Goal: Task Accomplishment & Management: Use online tool/utility

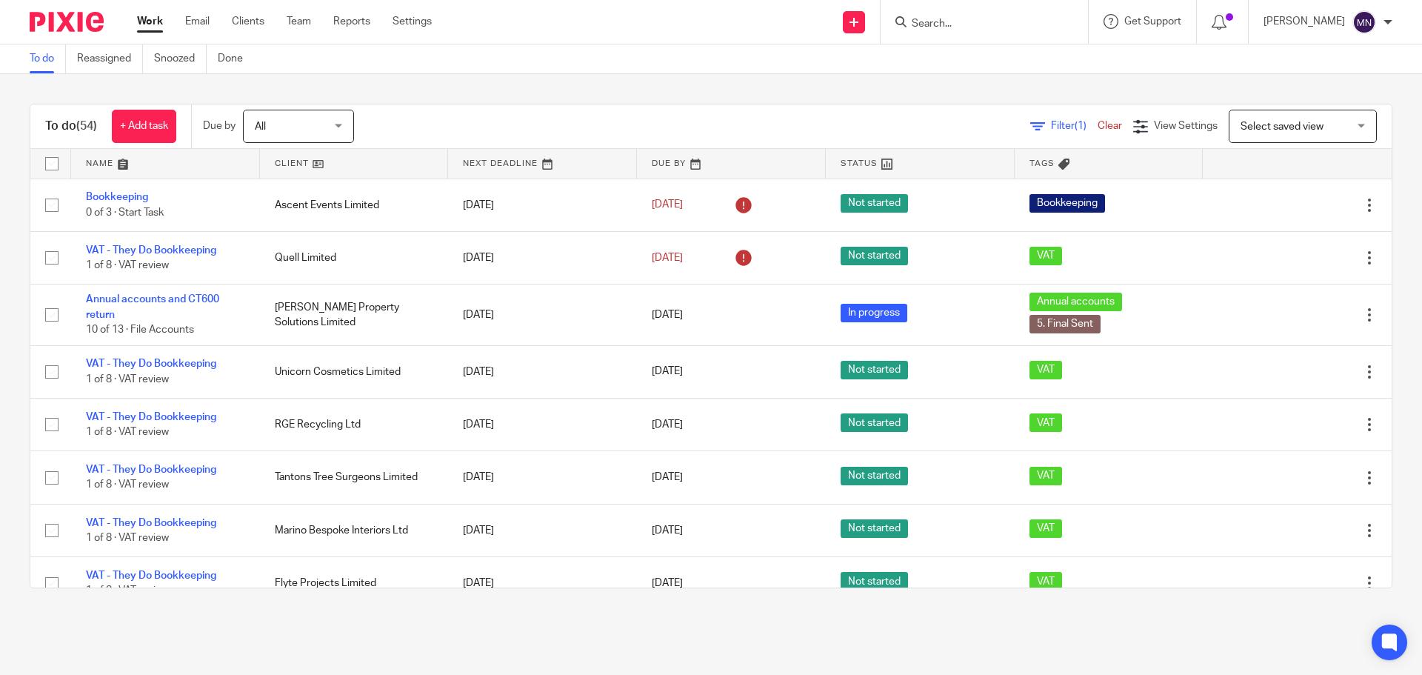
scroll to position [1744, 0]
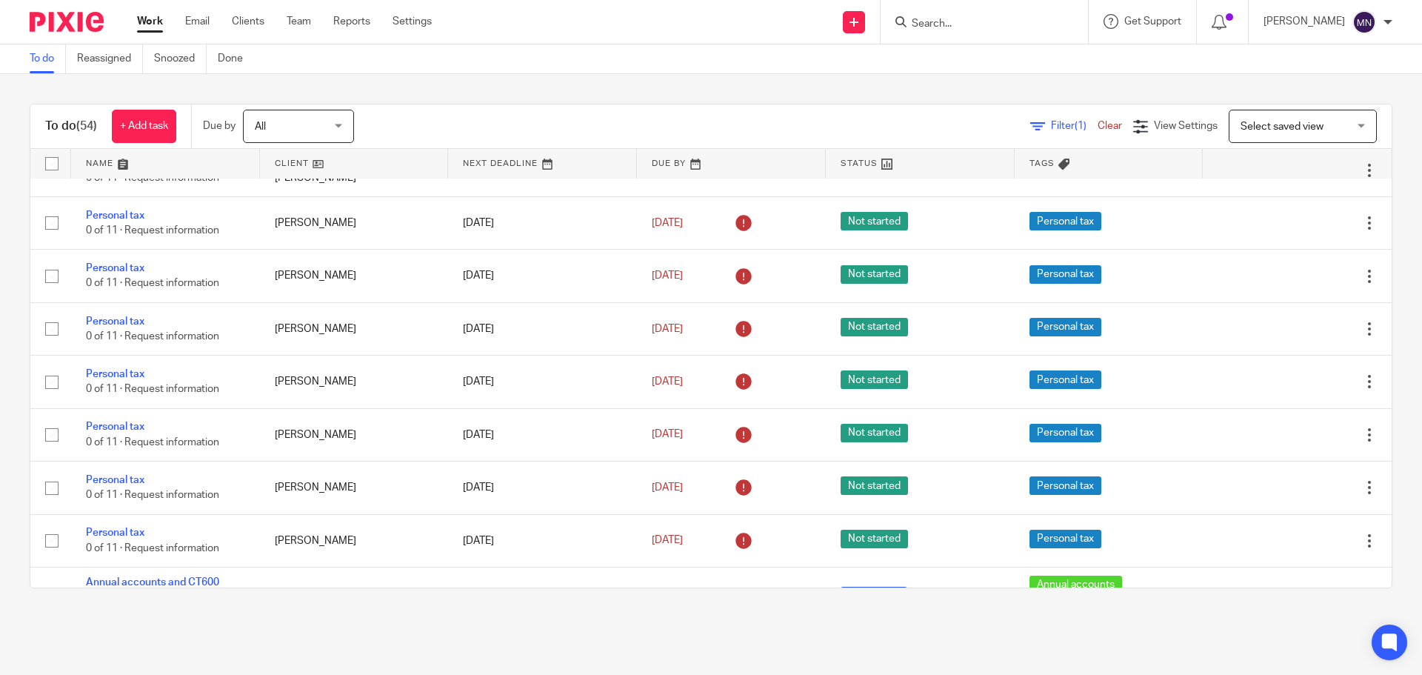
click at [1003, 21] on input "Search" at bounding box center [976, 24] width 133 height 13
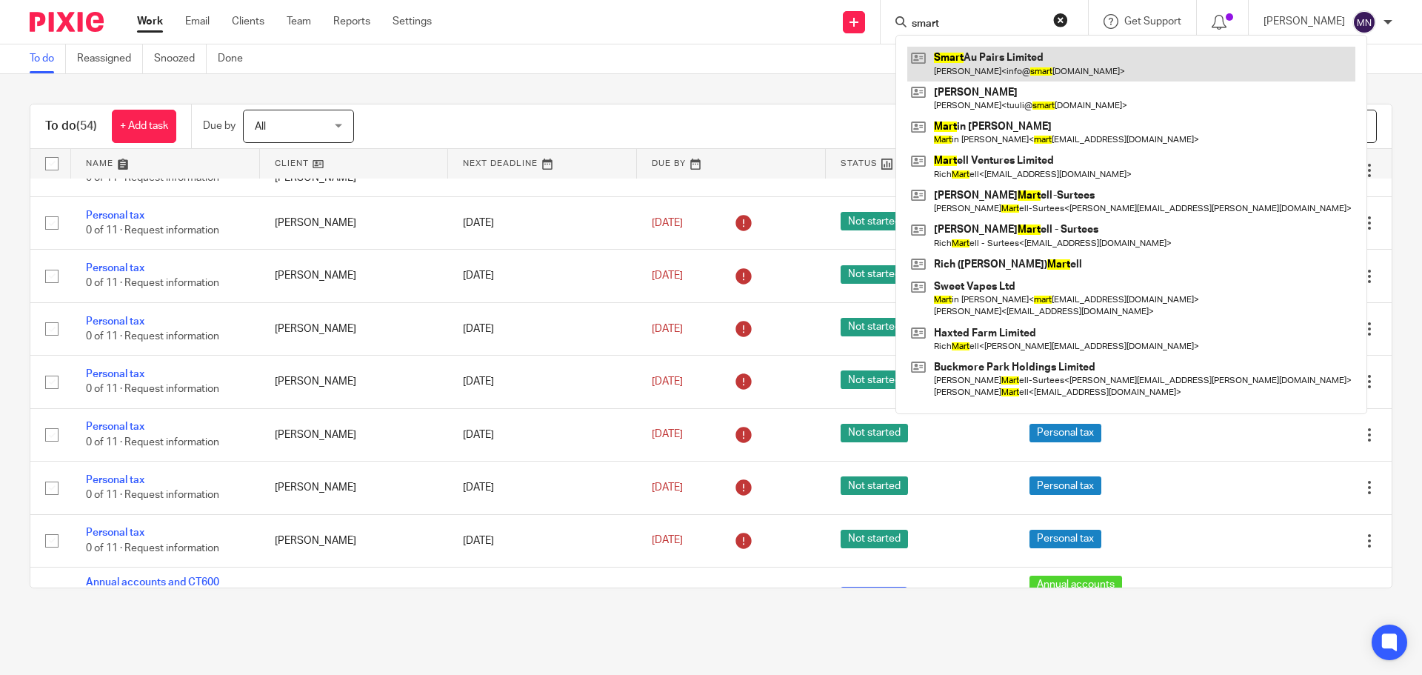
type input "smart"
click at [999, 73] on link at bounding box center [1132, 64] width 448 height 34
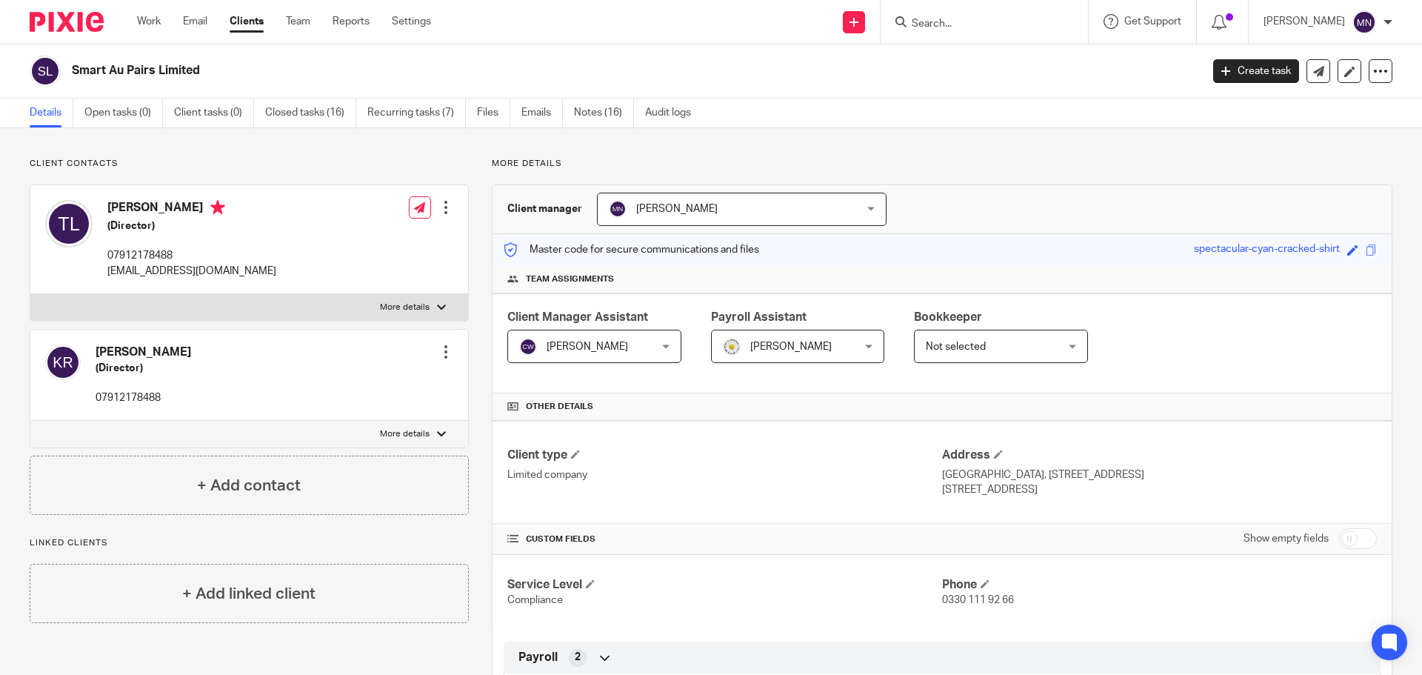
click at [978, 27] on input "Search" at bounding box center [976, 24] width 133 height 13
click at [163, 204] on h4 "[PERSON_NAME]" at bounding box center [191, 209] width 169 height 19
click at [437, 308] on div at bounding box center [441, 307] width 9 height 9
click at [30, 294] on input "More details" at bounding box center [30, 293] width 1 height 1
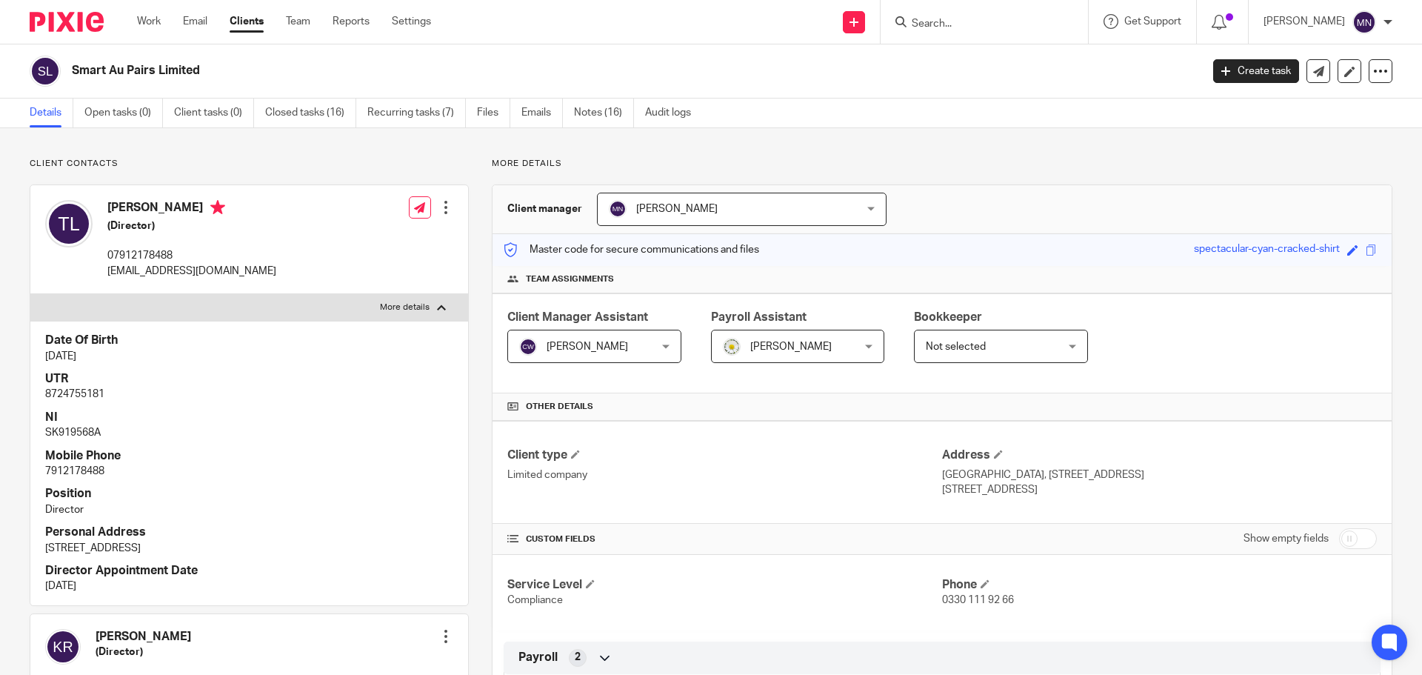
click at [437, 308] on div at bounding box center [441, 307] width 9 height 9
click at [30, 294] on input "More details" at bounding box center [30, 293] width 1 height 1
checkbox input "false"
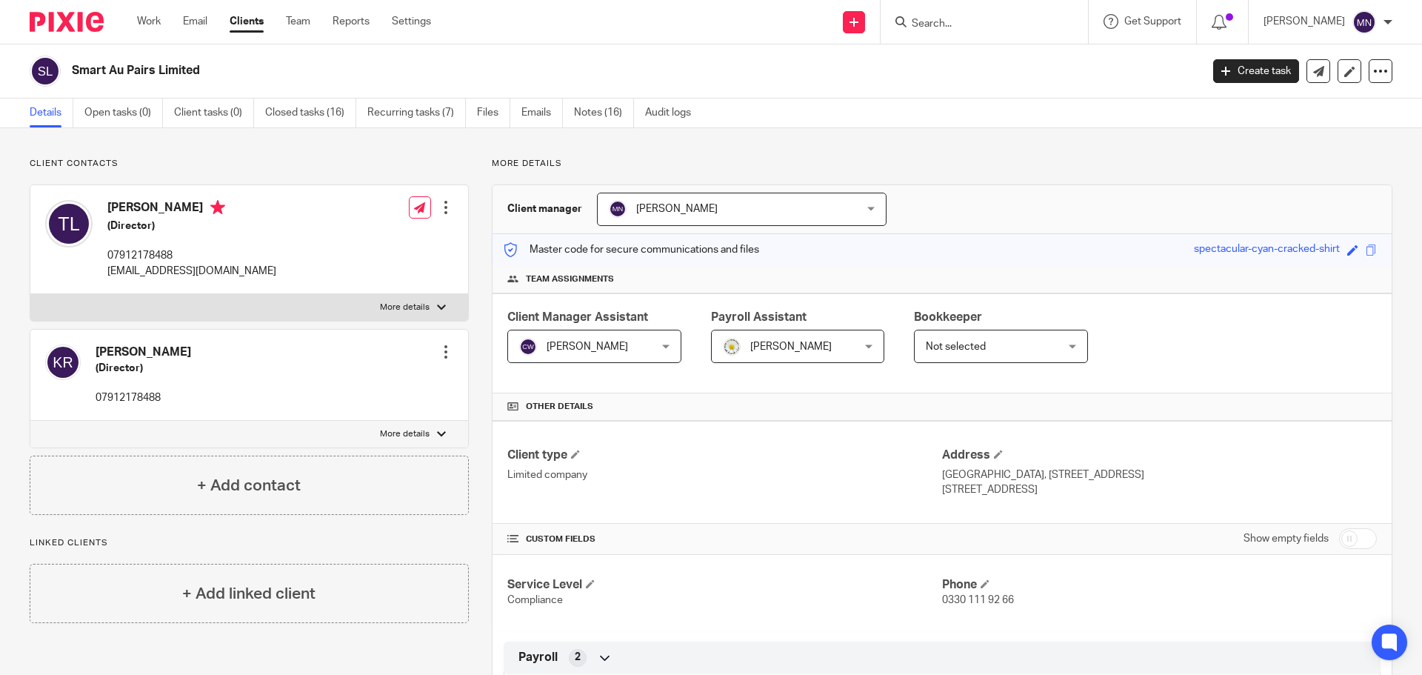
click at [948, 33] on div at bounding box center [984, 22] width 207 height 44
click at [954, 27] on input "Search" at bounding box center [976, 24] width 133 height 13
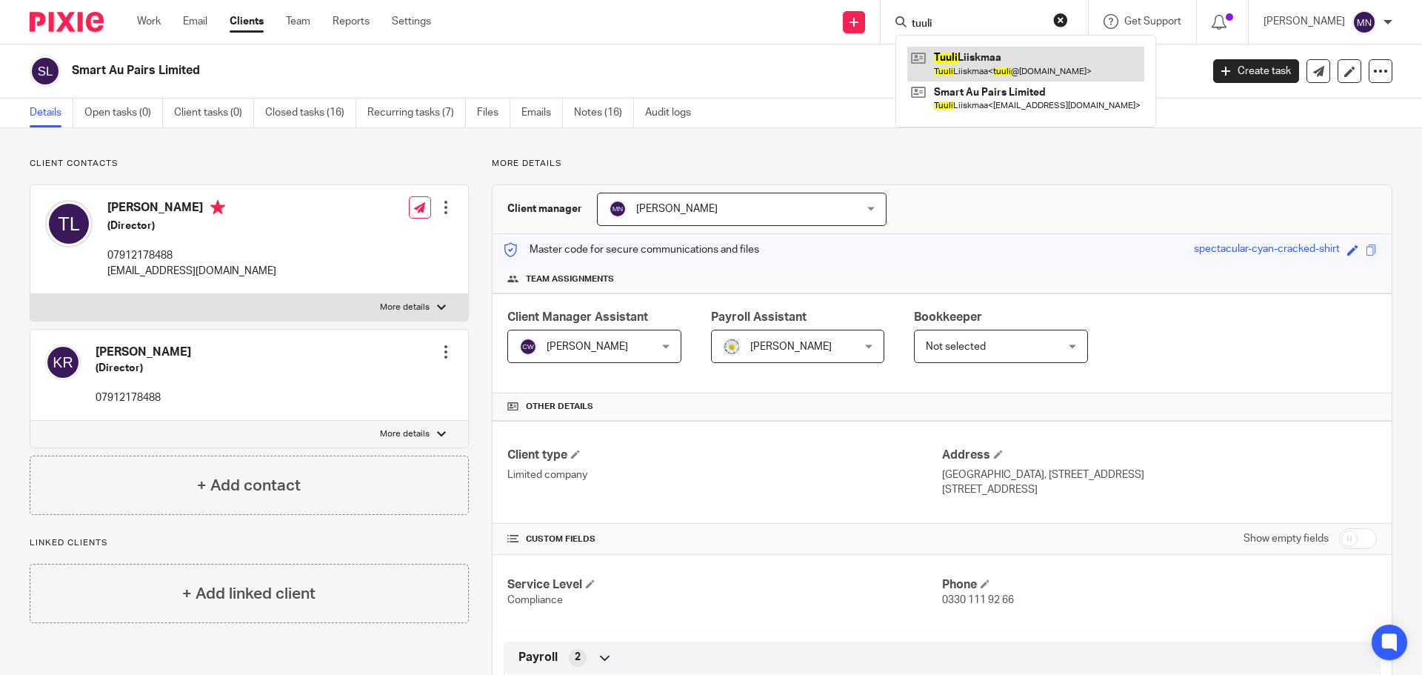
type input "tuuli"
click at [986, 71] on link at bounding box center [1026, 64] width 237 height 34
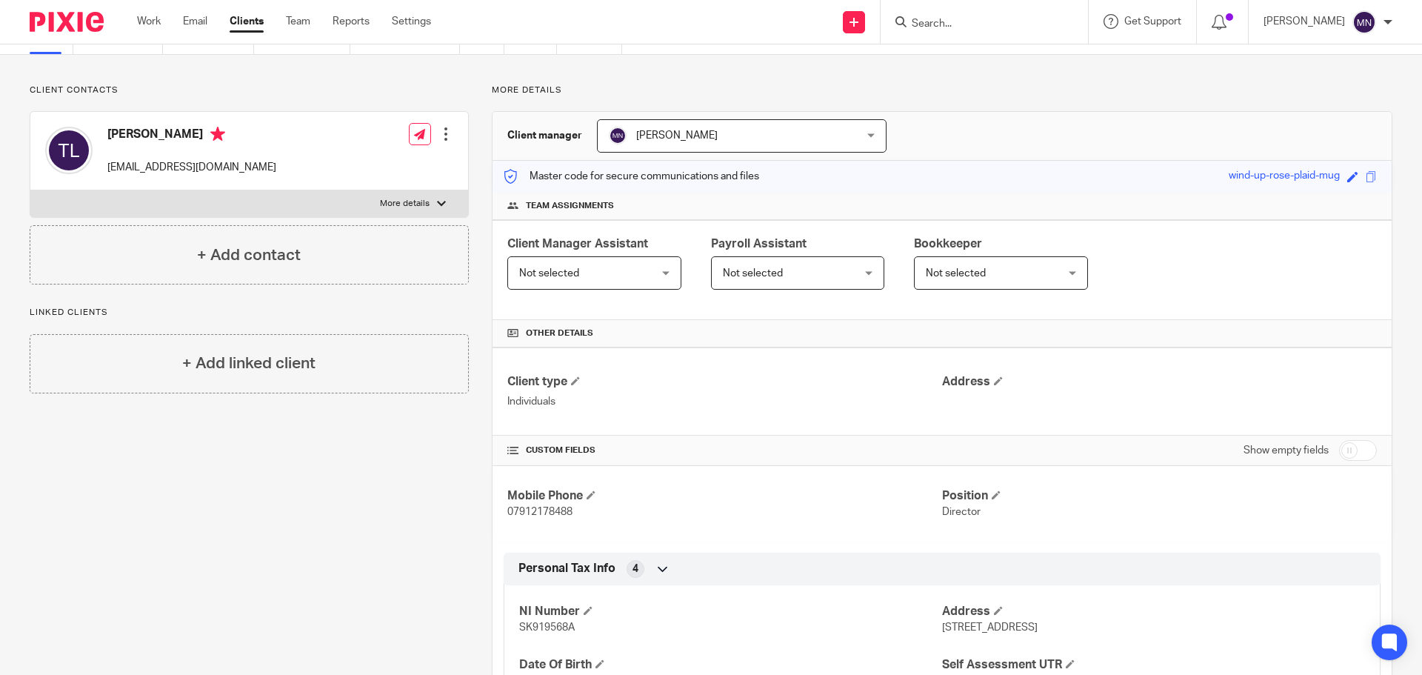
scroll to position [191, 0]
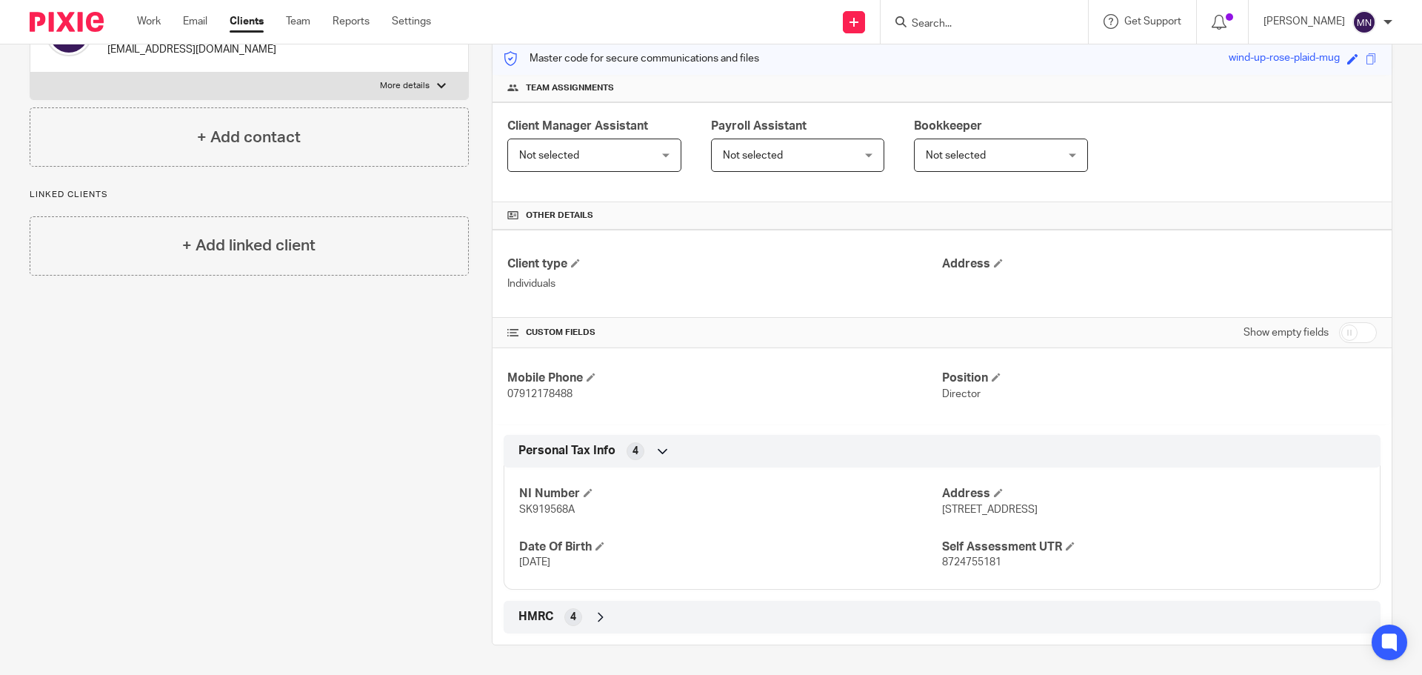
click at [354, 399] on div "Client contacts Tuuli Liiskmaa tuuli@smartaupairs.com Edit contact Create clien…" at bounding box center [238, 306] width 462 height 679
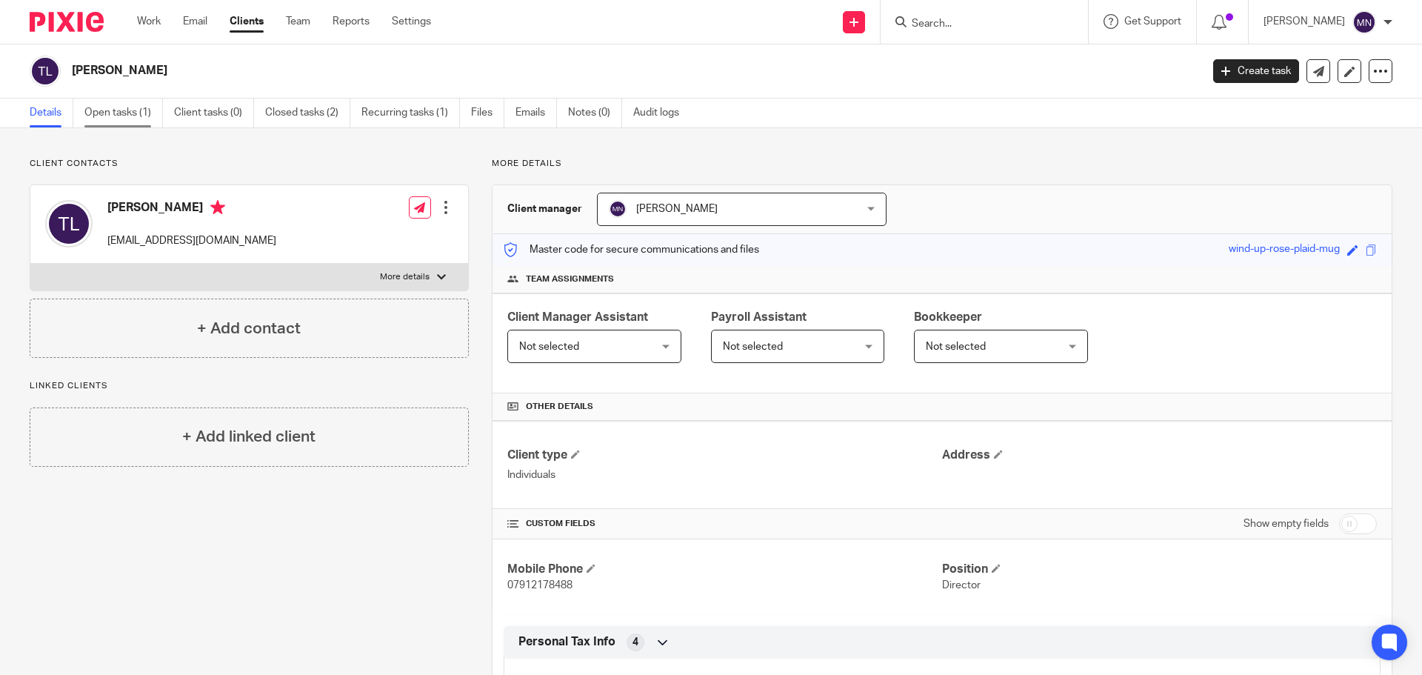
click at [142, 123] on link "Open tasks (1)" at bounding box center [123, 113] width 79 height 29
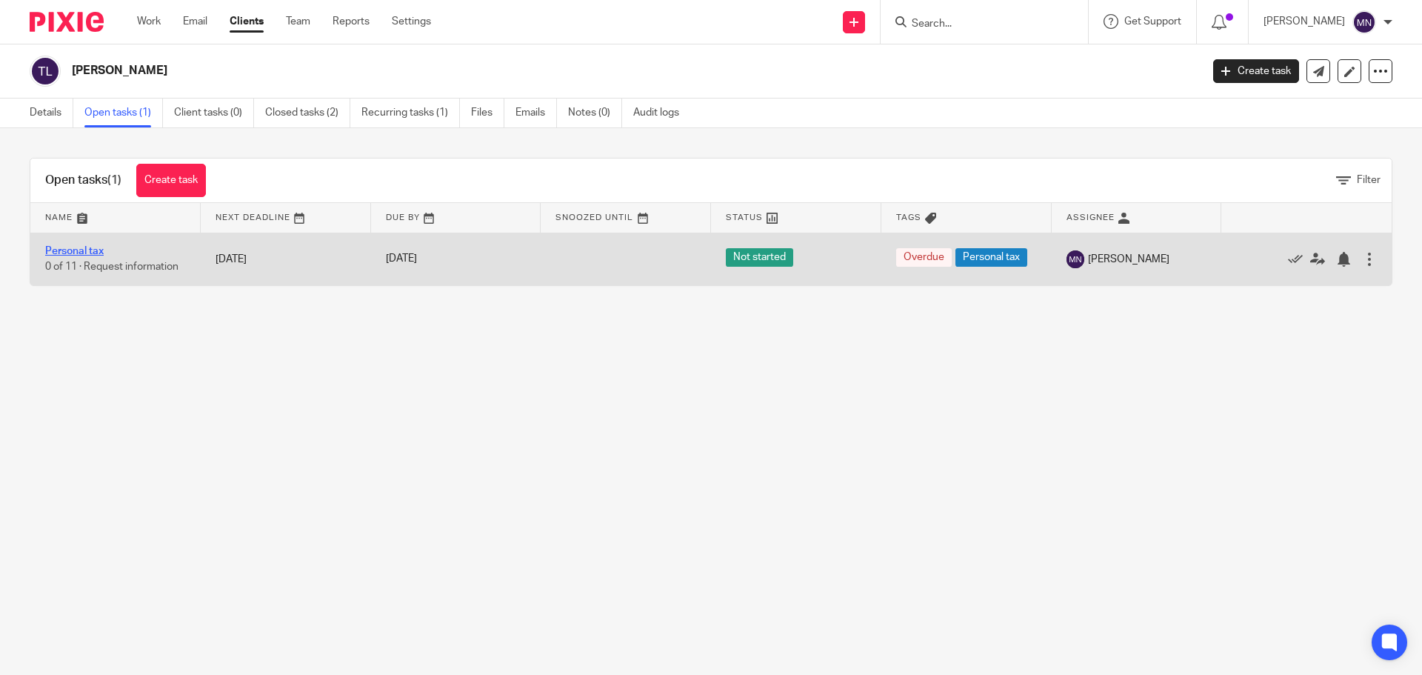
click at [81, 255] on link "Personal tax" at bounding box center [74, 251] width 59 height 10
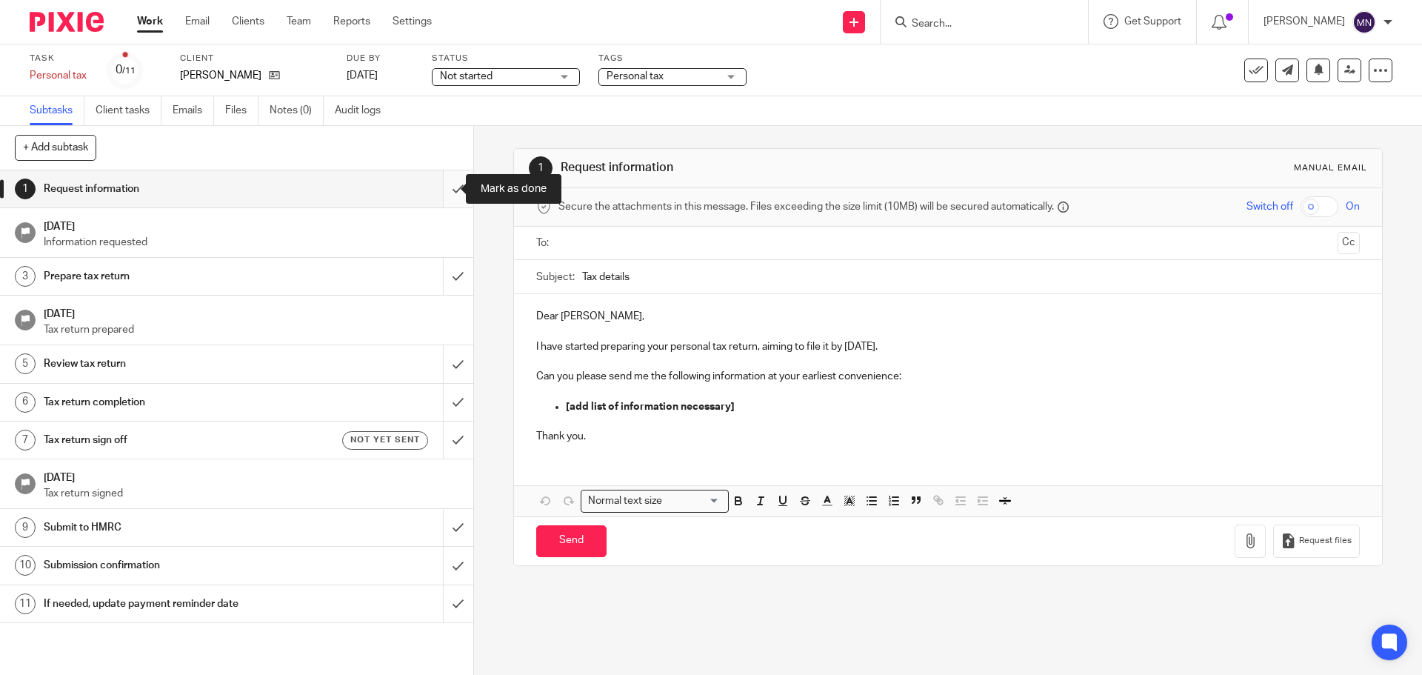
click at [445, 187] on input "submit" at bounding box center [236, 188] width 473 height 37
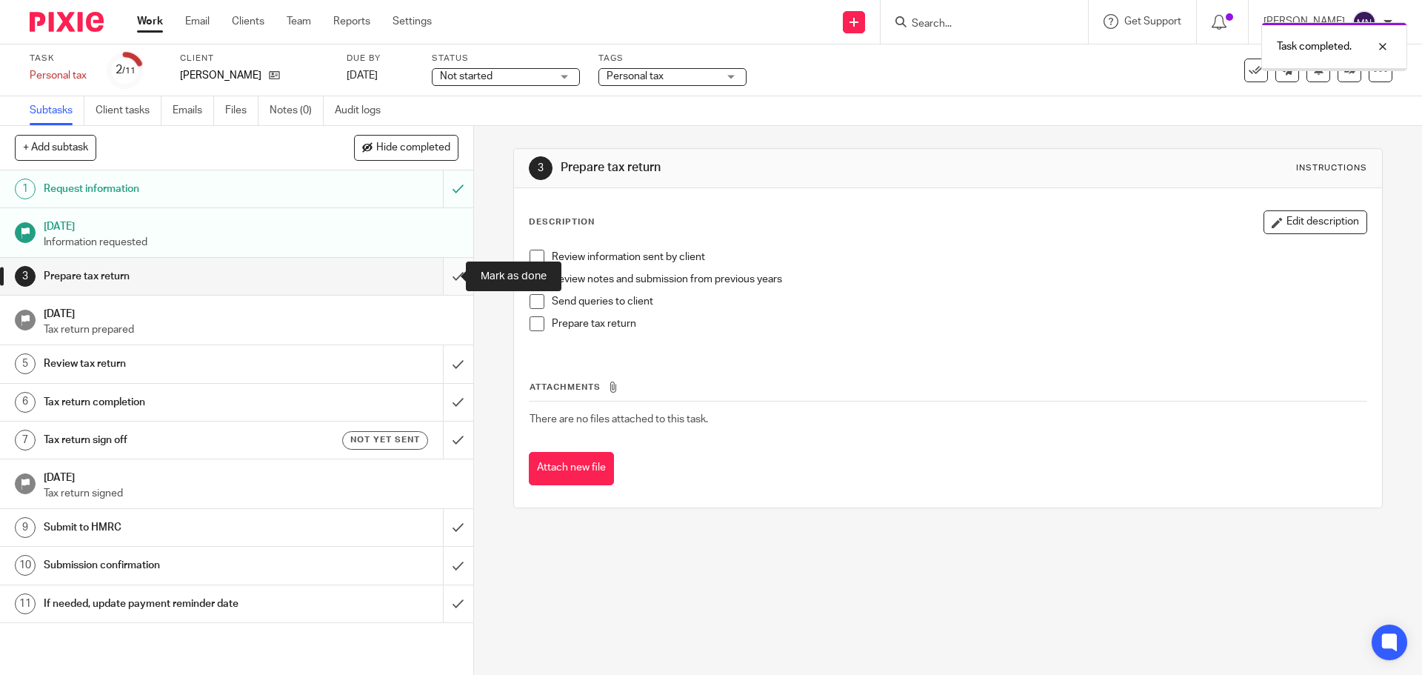
click at [444, 273] on input "submit" at bounding box center [236, 276] width 473 height 37
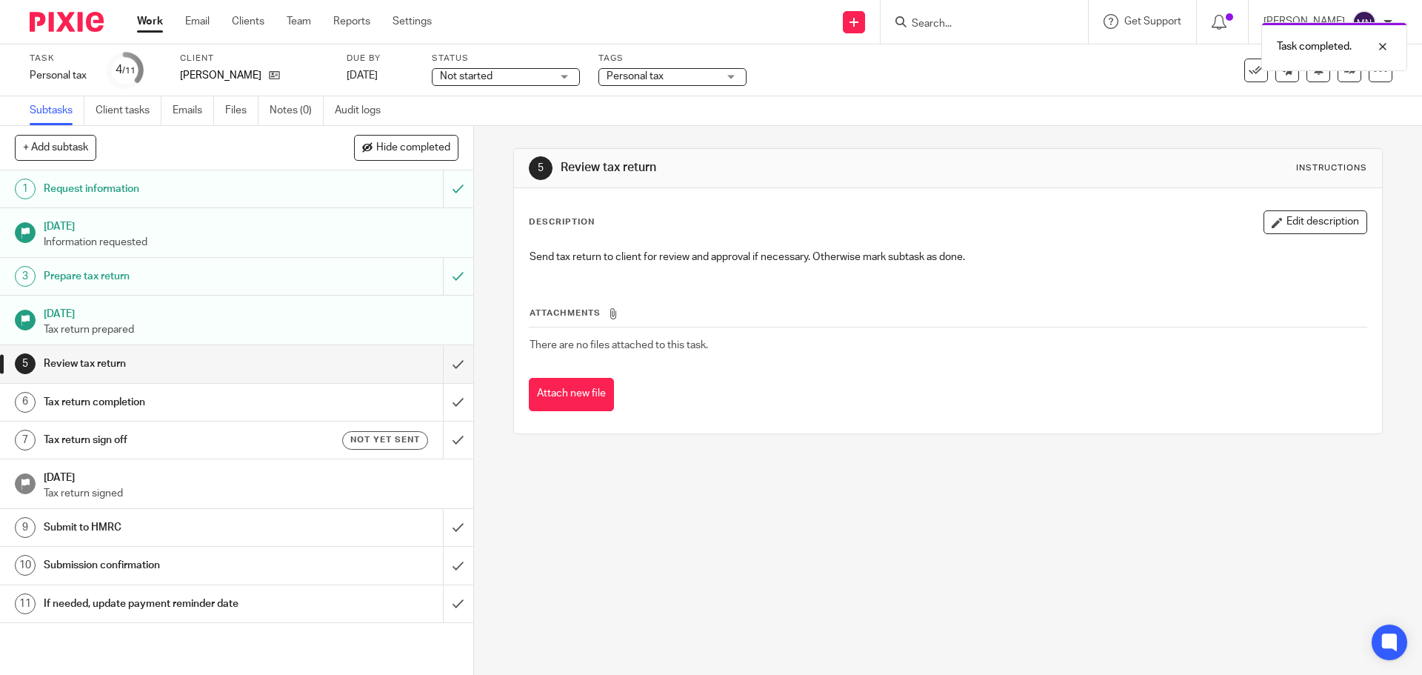
click at [492, 80] on span "Not started" at bounding box center [466, 76] width 53 height 10
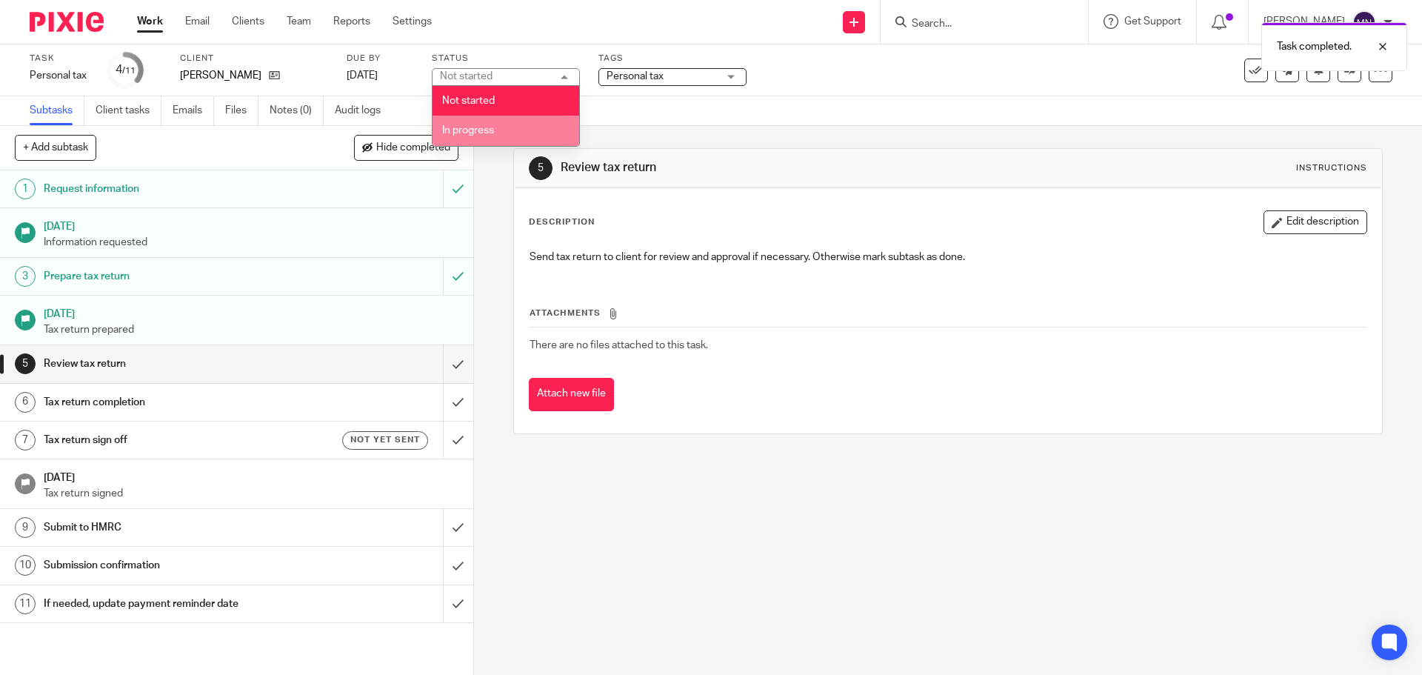
click at [491, 128] on span "In progress" at bounding box center [468, 130] width 52 height 10
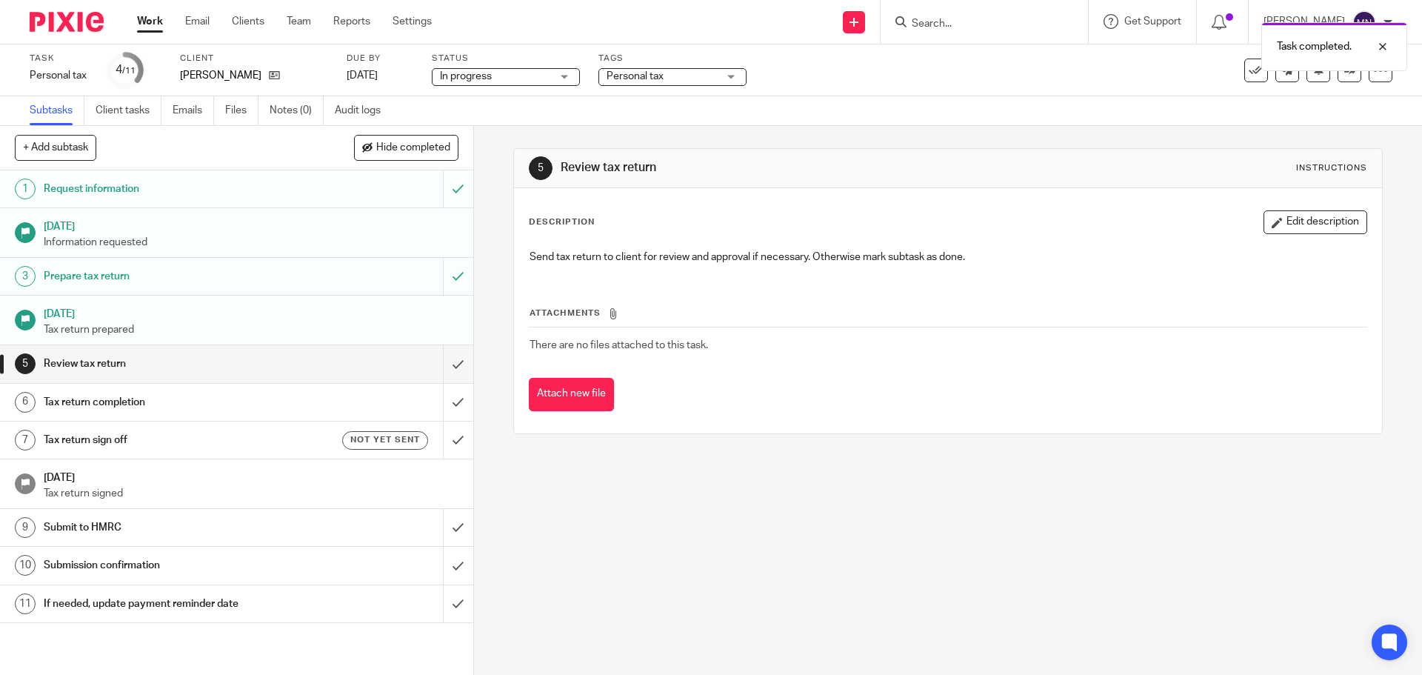
click at [625, 79] on span "Personal tax" at bounding box center [635, 76] width 57 height 10
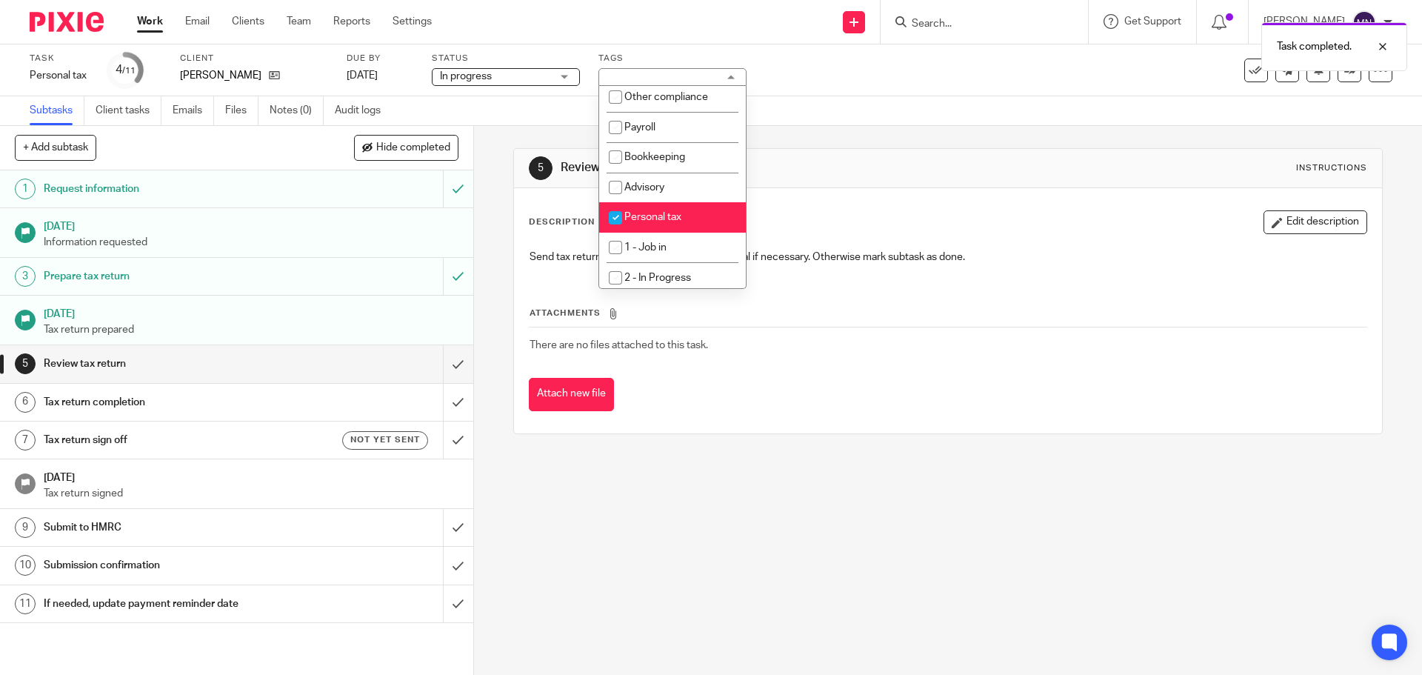
scroll to position [222, 0]
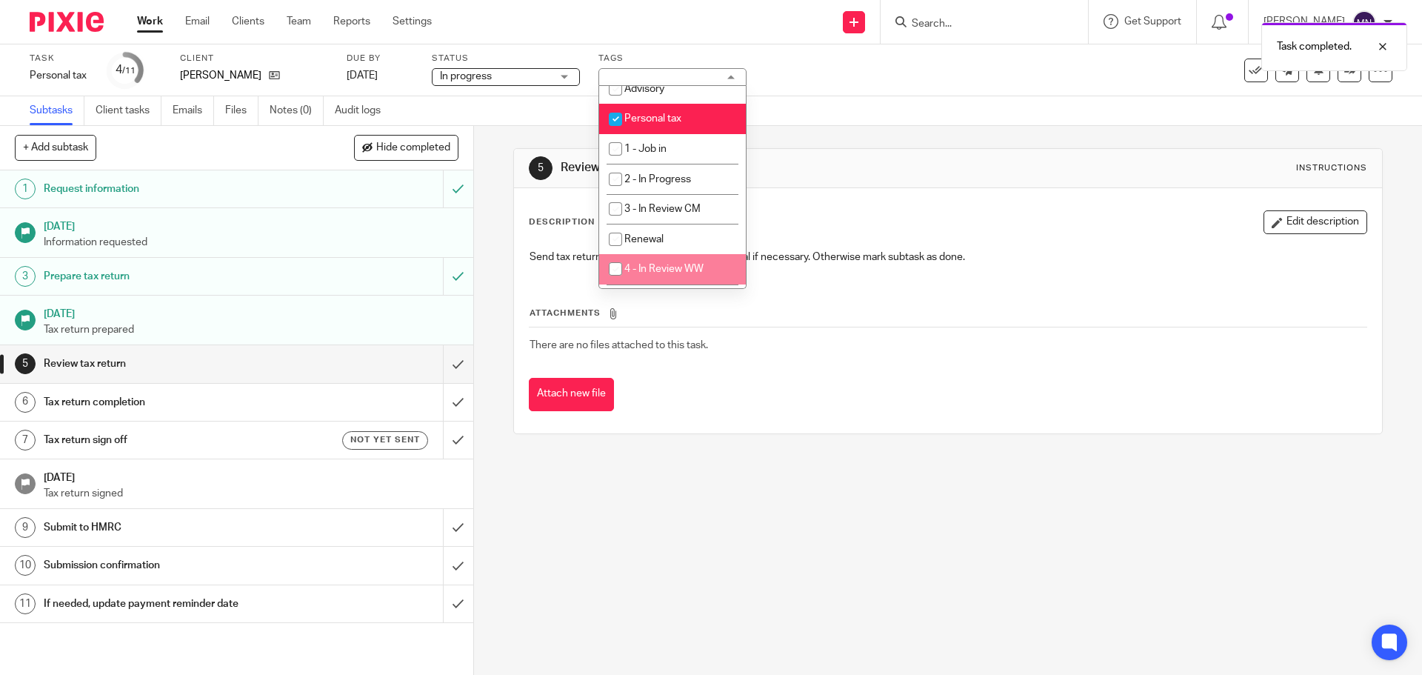
click at [682, 258] on li "4 - In Review WW" at bounding box center [672, 269] width 147 height 30
checkbox input "true"
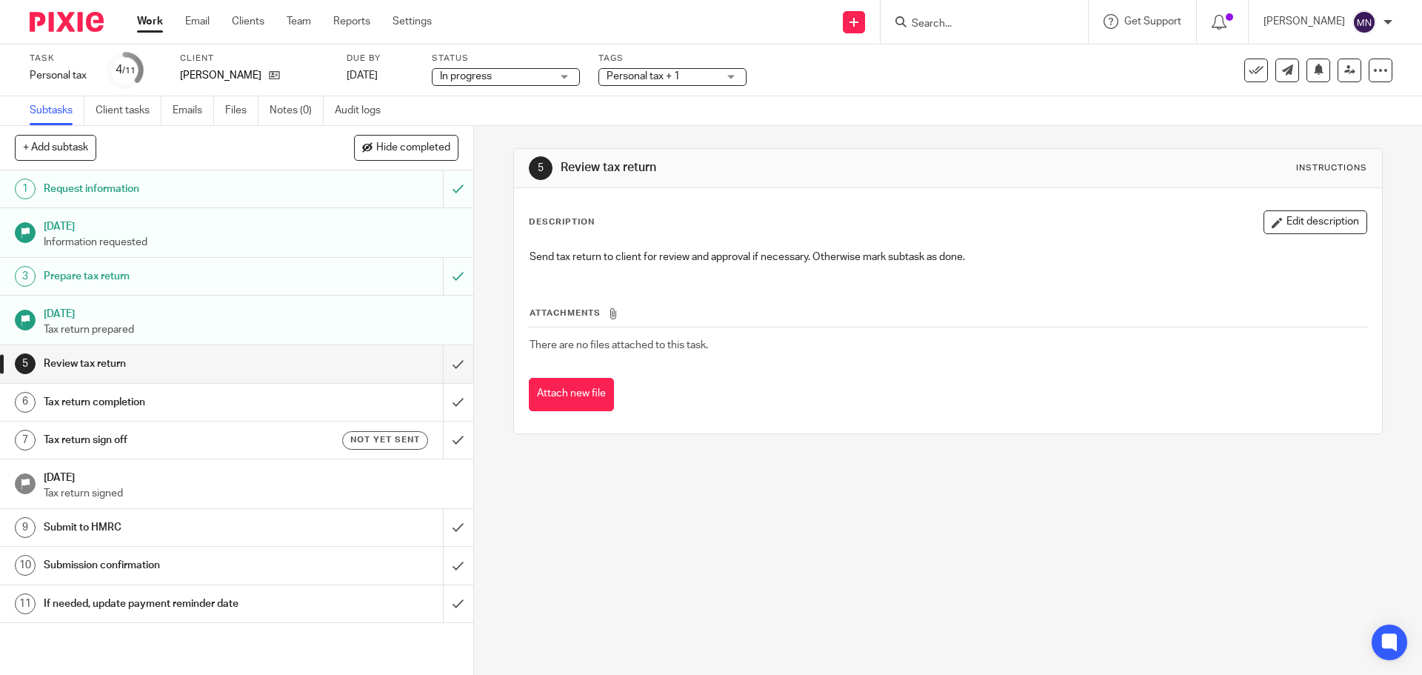
click at [829, 136] on div "5 Review tax return Instructions Description Edit description Send tax return t…" at bounding box center [947, 291] width 869 height 330
click at [1345, 73] on link at bounding box center [1350, 71] width 24 height 24
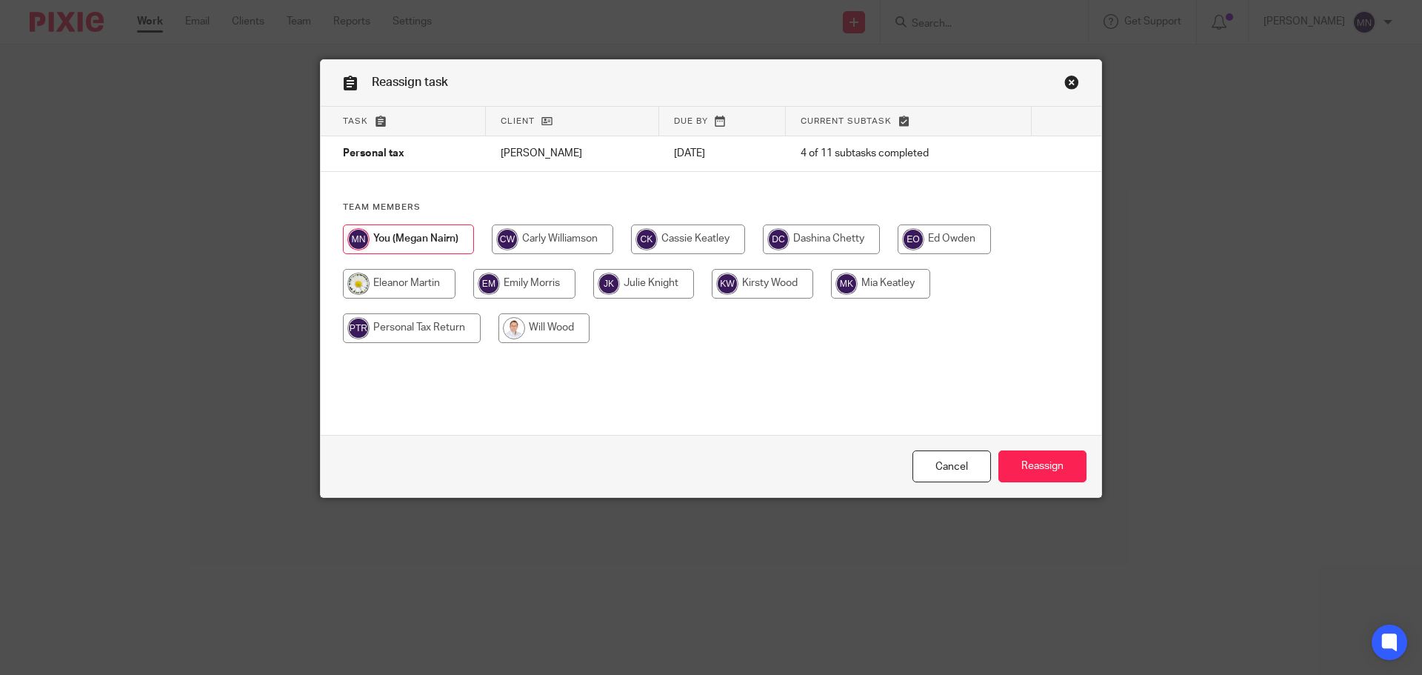
click at [571, 350] on div at bounding box center [711, 290] width 736 height 133
click at [571, 334] on input "radio" at bounding box center [544, 328] width 91 height 30
radio input "true"
click at [1053, 470] on input "Reassign" at bounding box center [1043, 466] width 88 height 32
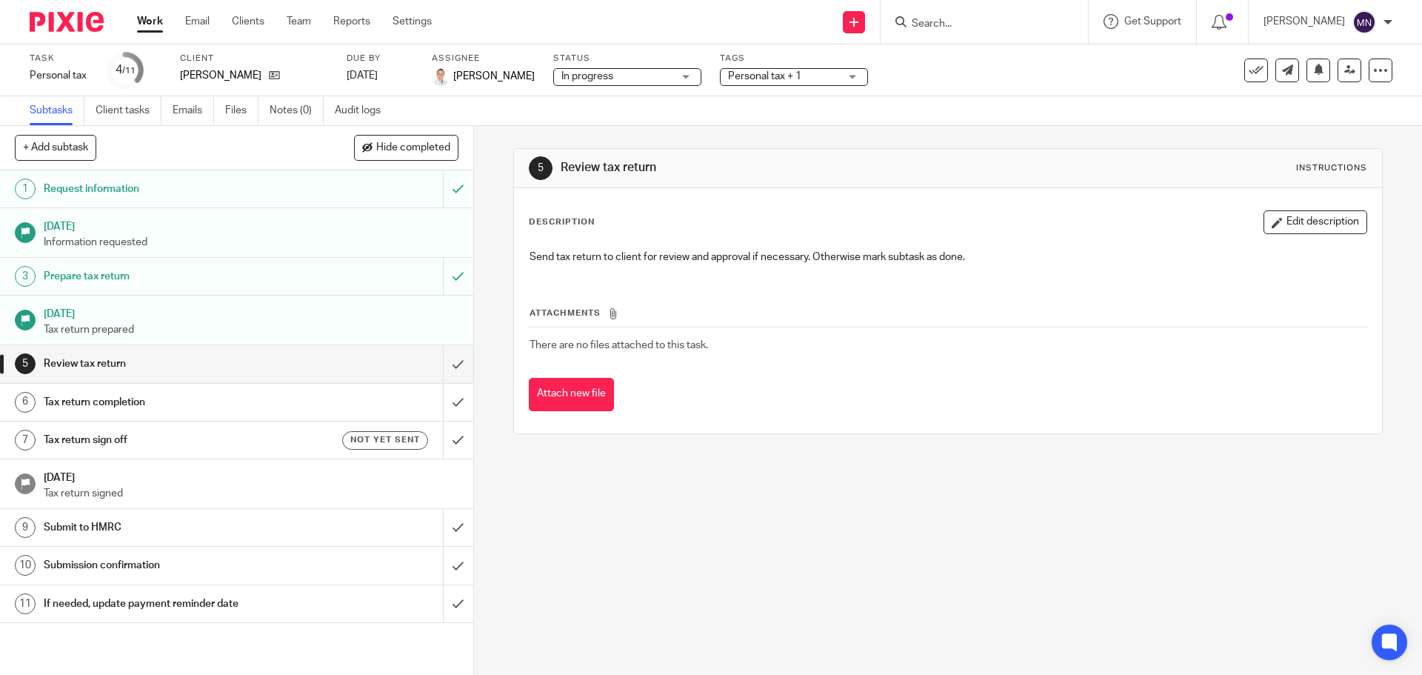
click at [965, 23] on input "Search" at bounding box center [976, 24] width 133 height 13
type input "m"
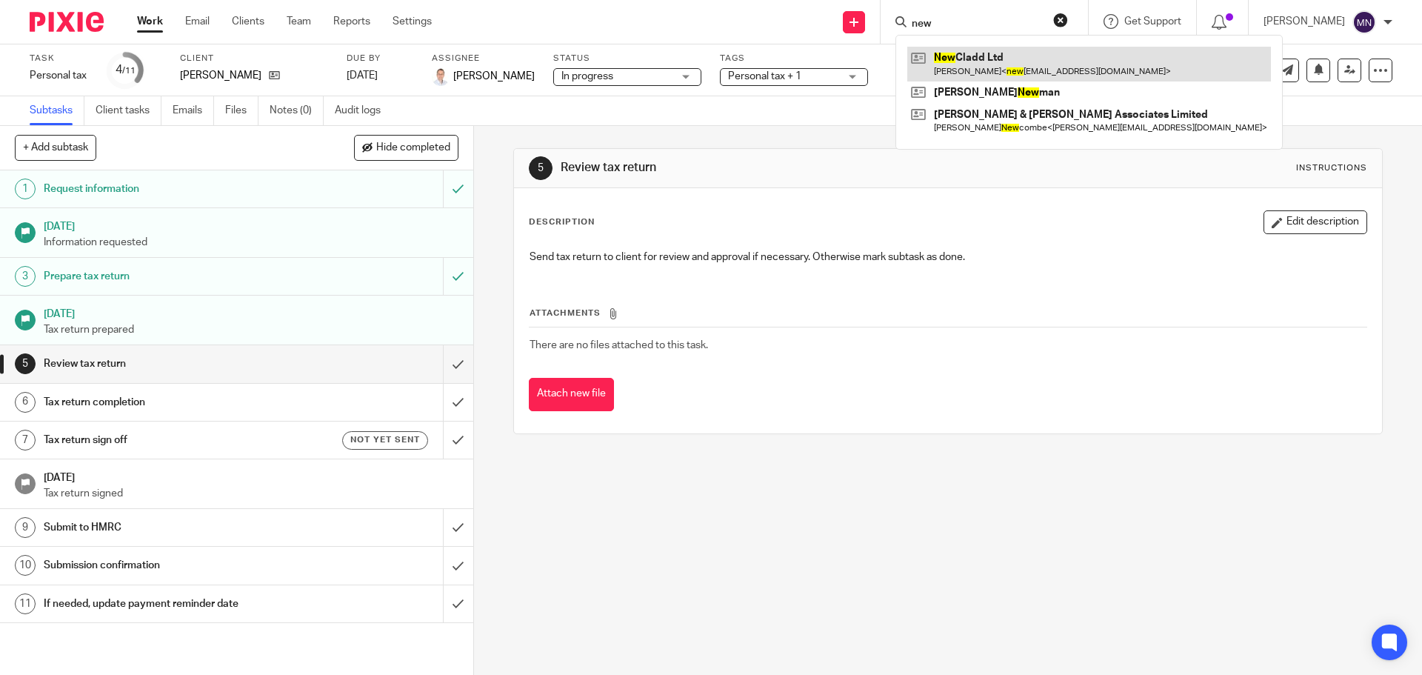
type input "new"
click at [1002, 50] on link at bounding box center [1090, 64] width 364 height 34
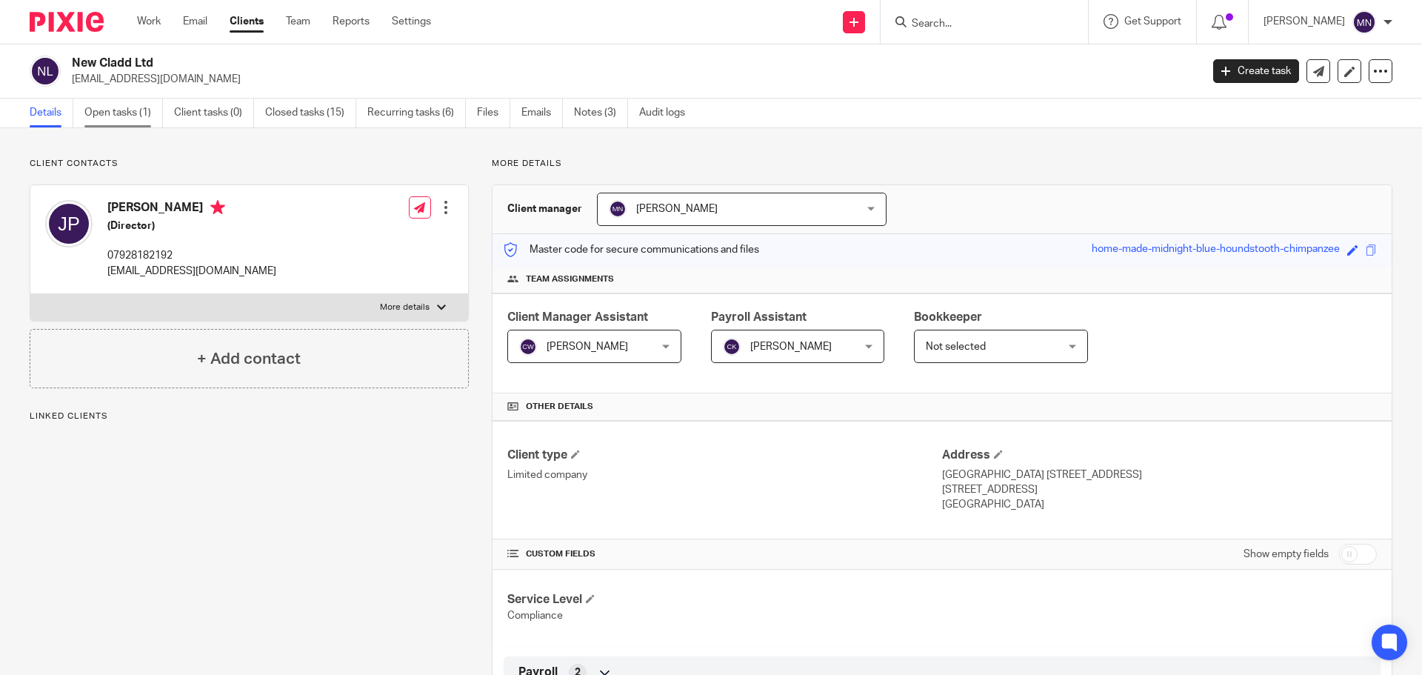
click at [98, 120] on link "Open tasks (1)" at bounding box center [123, 113] width 79 height 29
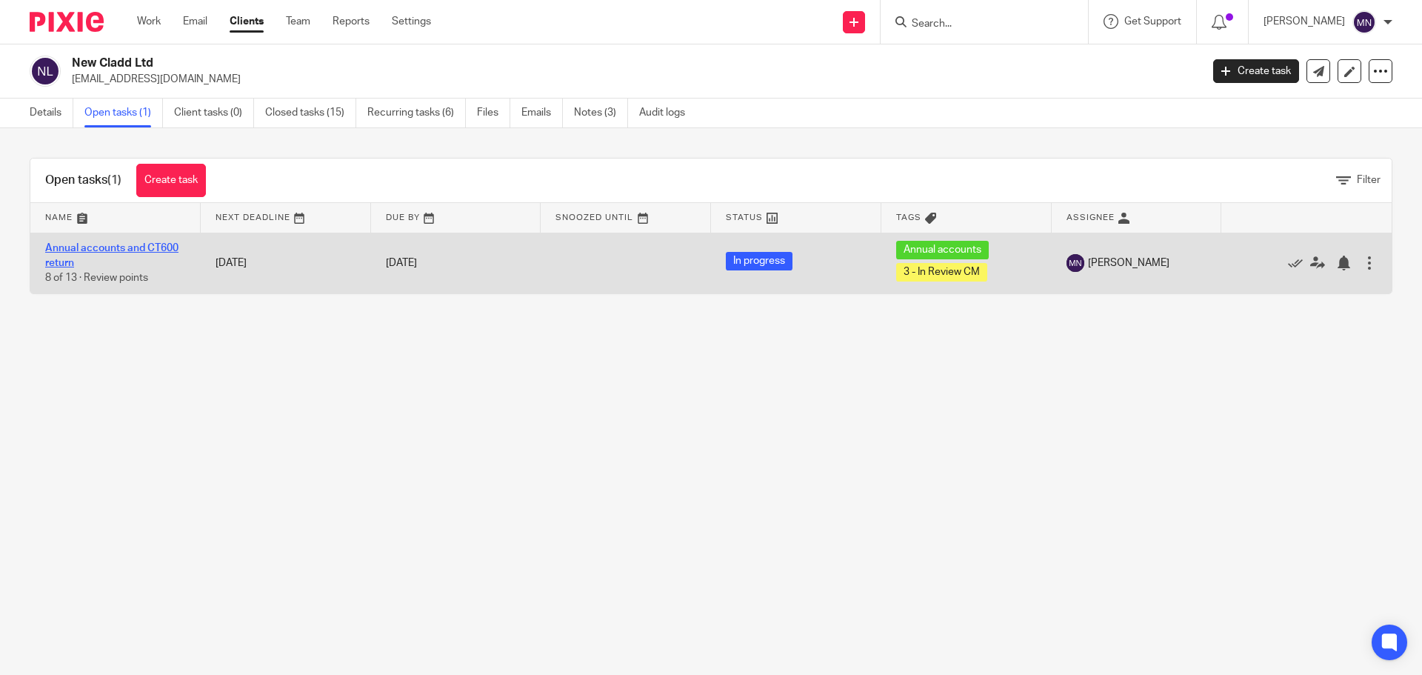
click at [123, 243] on link "Annual accounts and CT600 return" at bounding box center [111, 255] width 133 height 25
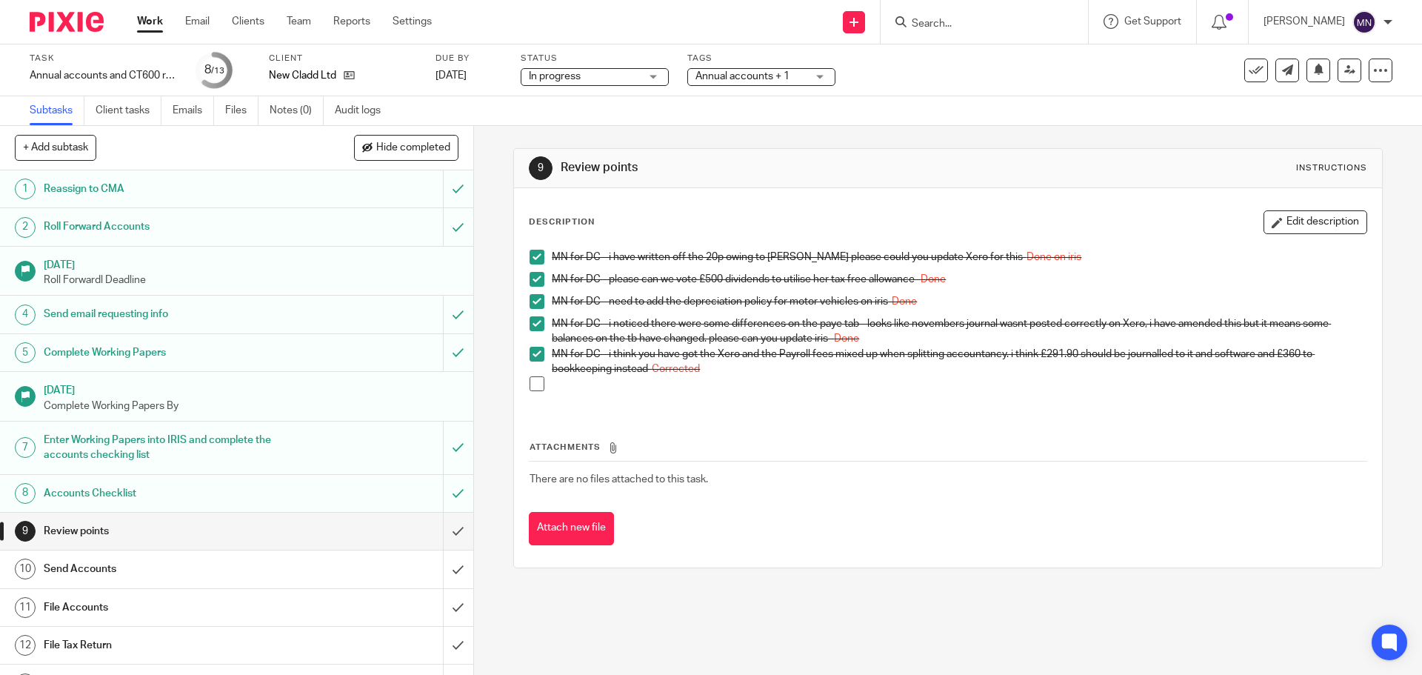
click at [768, 82] on span "Annual accounts + 1" at bounding box center [751, 77] width 111 height 16
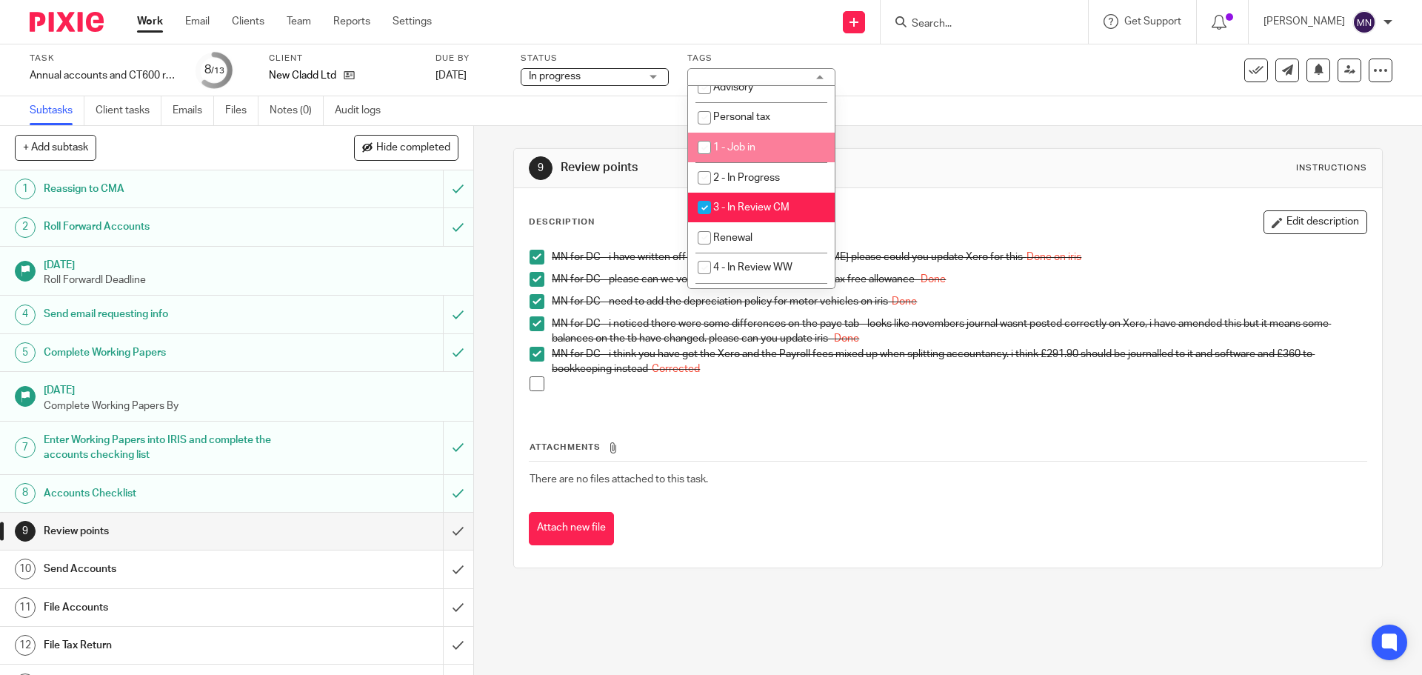
scroll to position [296, 0]
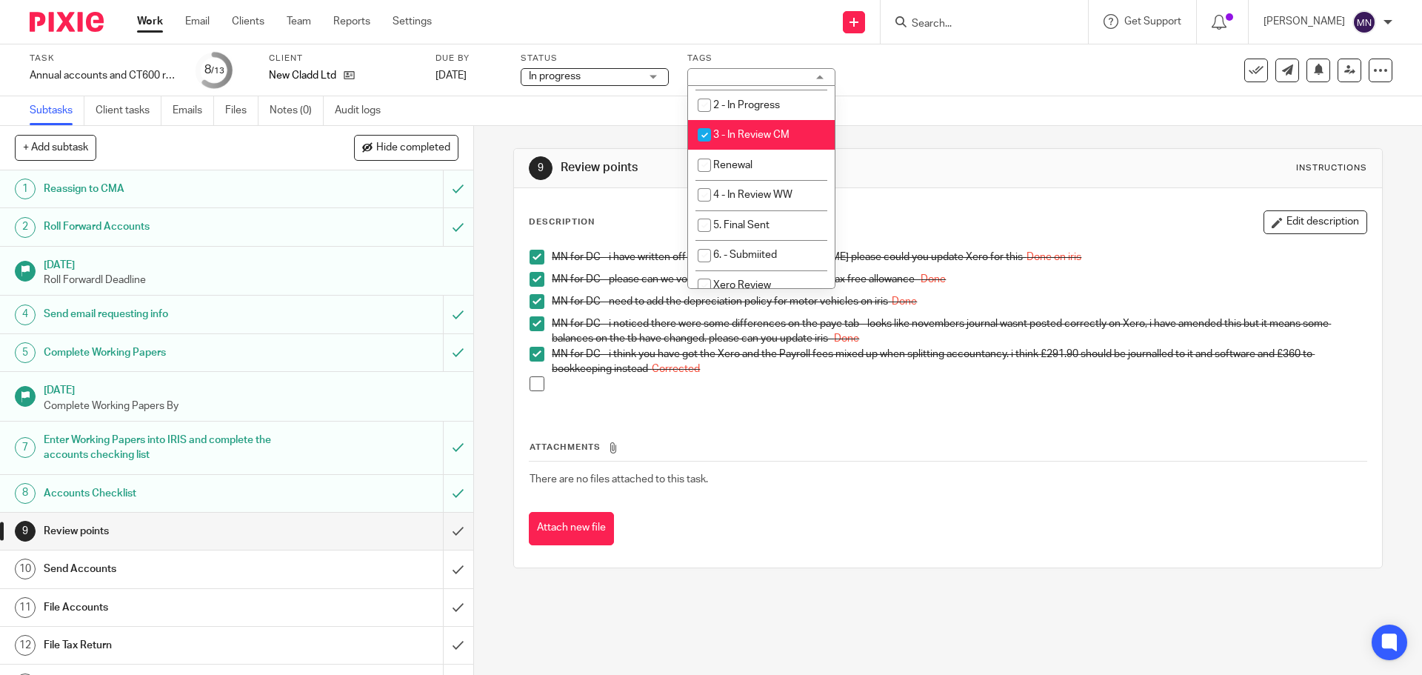
click at [759, 147] on li "3 - In Review CM" at bounding box center [761, 135] width 147 height 30
checkbox input "false"
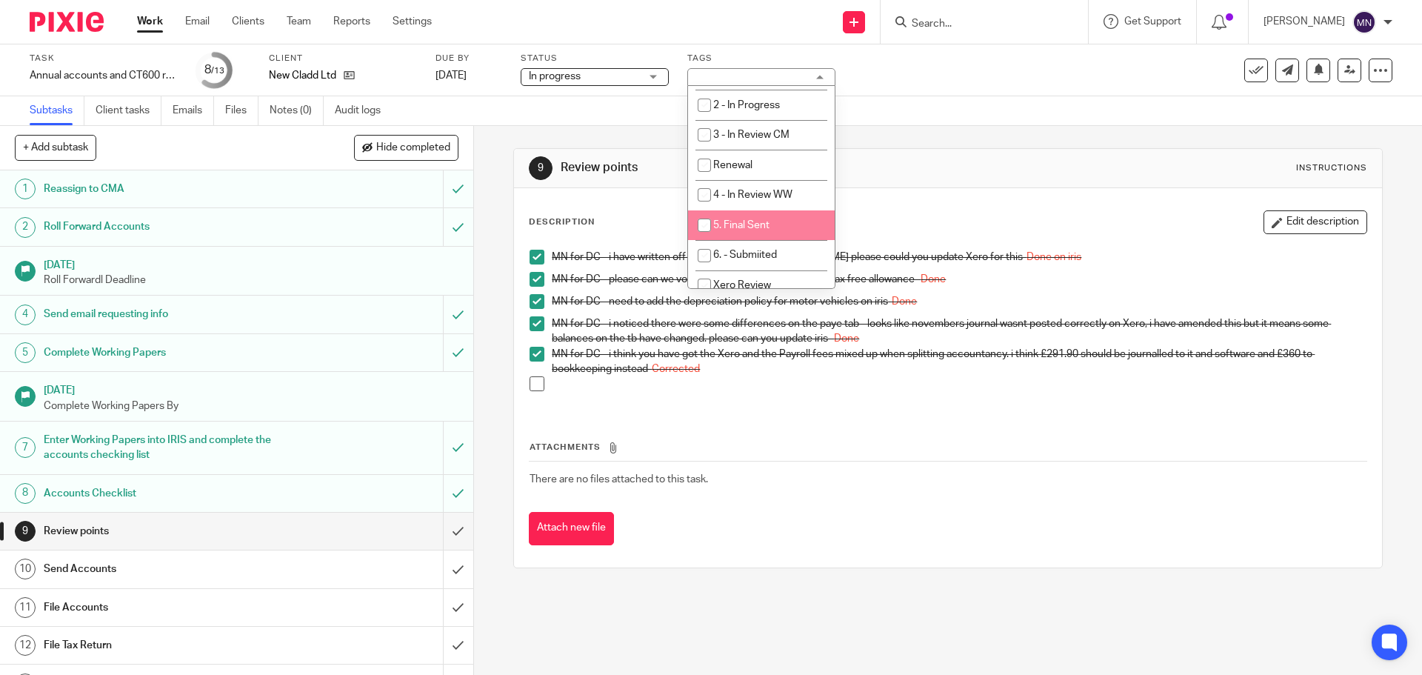
click at [761, 217] on li "5. Final Sent" at bounding box center [761, 225] width 147 height 30
checkbox input "true"
click at [970, 159] on div "9 Review points Instructions" at bounding box center [948, 168] width 838 height 24
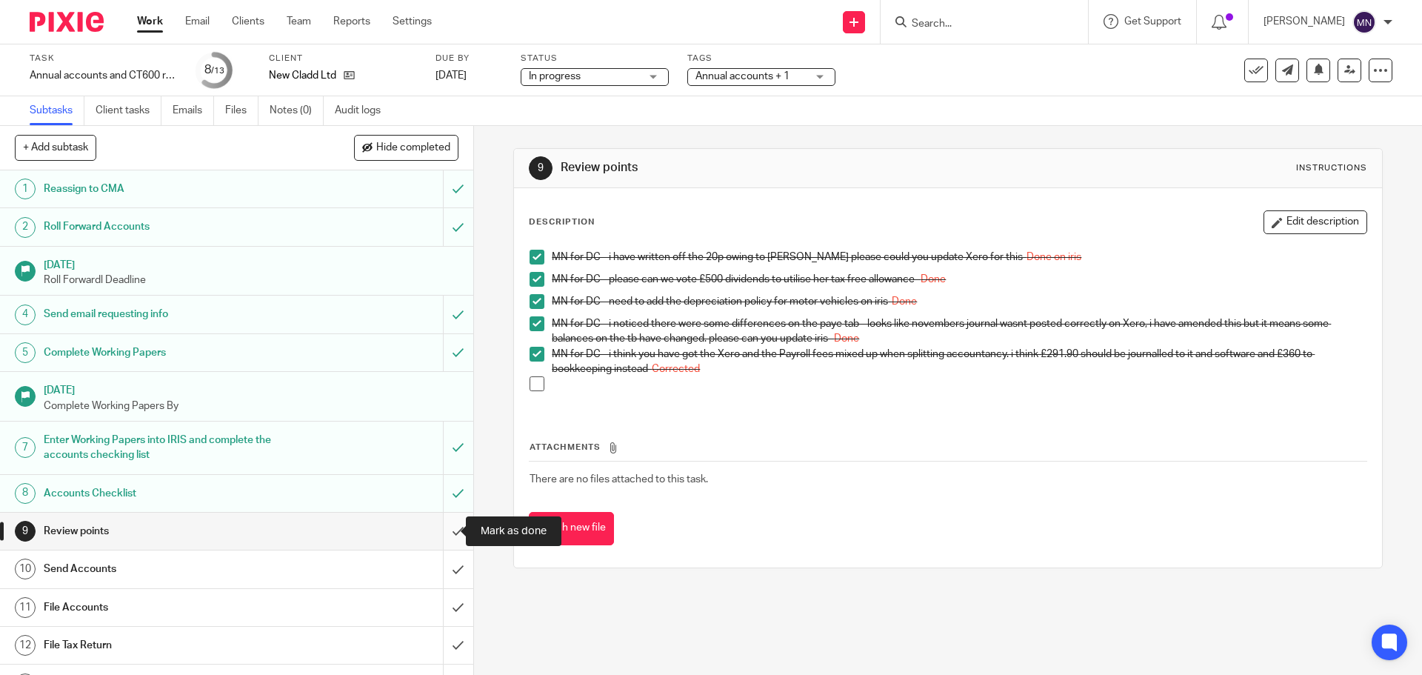
click at [454, 527] on input "submit" at bounding box center [236, 531] width 473 height 37
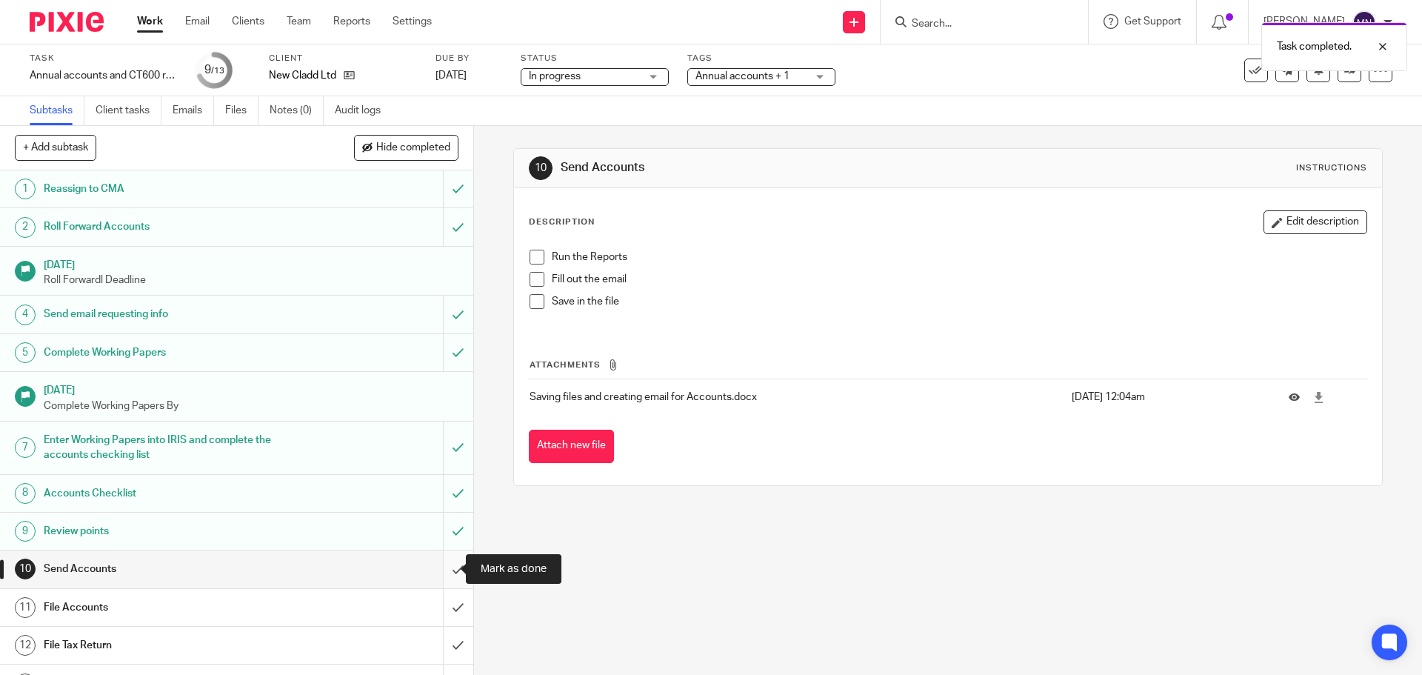
click at [444, 568] on input "submit" at bounding box center [236, 568] width 473 height 37
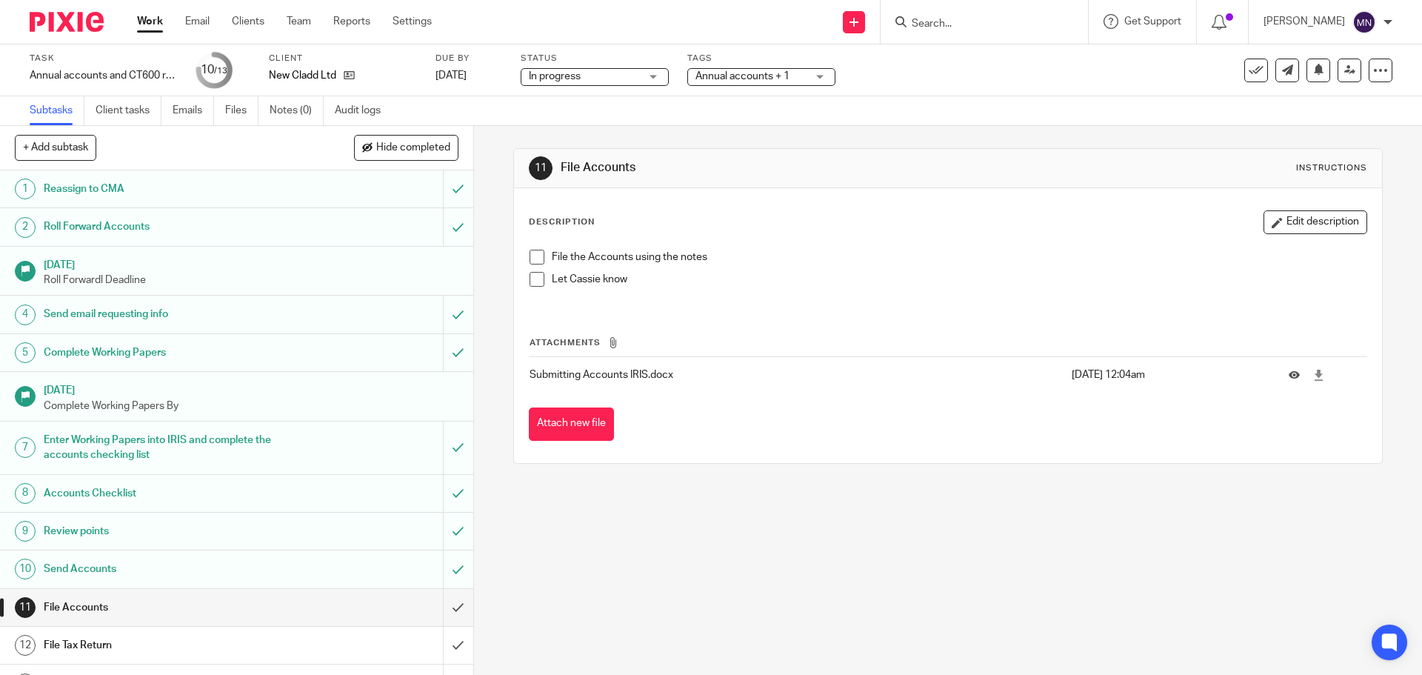
click at [141, 21] on link "Work" at bounding box center [150, 21] width 26 height 15
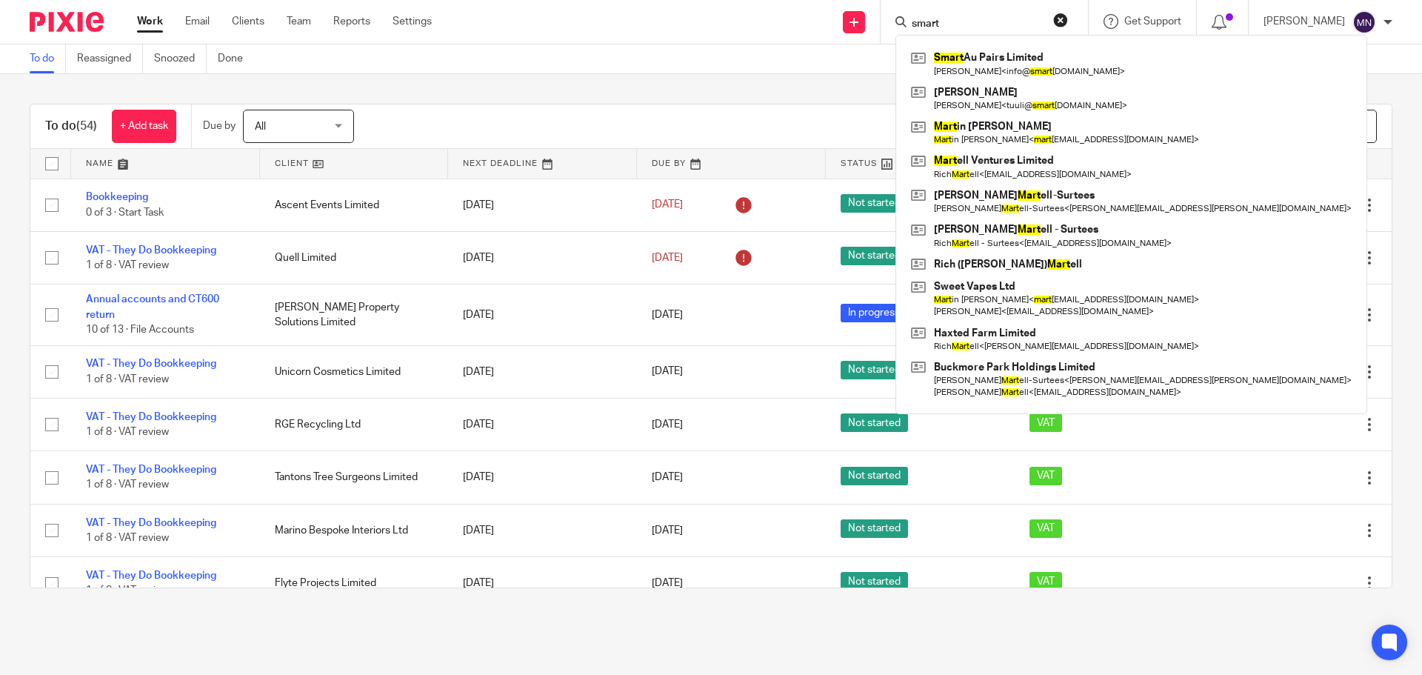
scroll to position [1744, 0]
